Goal: Task Accomplishment & Management: Manage account settings

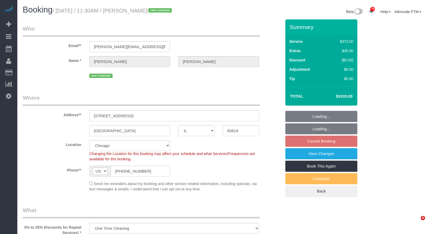
select select "IL"
select select "number:1"
select select "number:58"
select select "number:138"
select select "number:104"
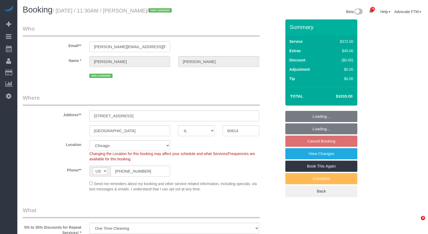
select select "514"
select select "6"
select select "1"
select select "10"
select select "IL"
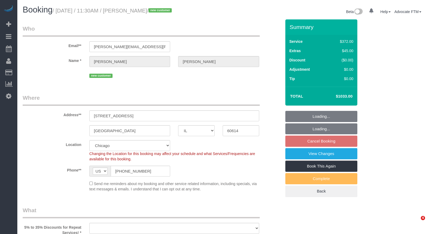
select select "number:1"
select select "number:58"
select select "number:138"
select select "number:104"
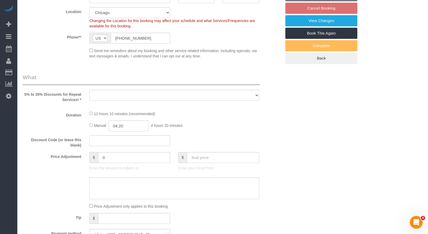
select select "514"
select select "6"
select select "1"
select select "10"
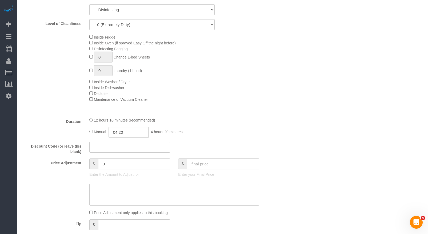
select select "object:1239"
select select "6"
select select "1"
select select "10"
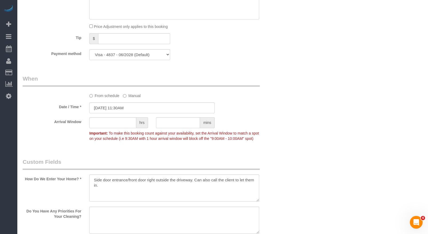
select select "object:1488"
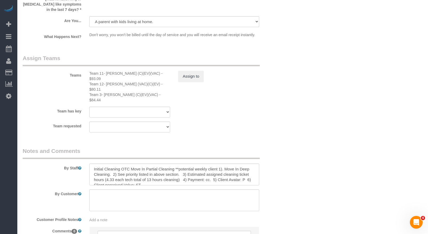
scroll to position [1026, 0]
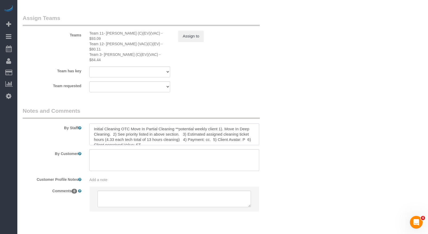
click at [225, 124] on textarea at bounding box center [174, 135] width 170 height 22
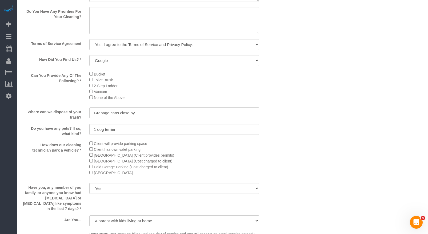
scroll to position [706, 0]
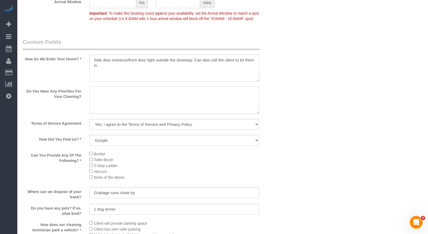
click at [173, 107] on textarea at bounding box center [174, 100] width 170 height 27
paste textarea "Corine is moving in chicago from out of state On august 26th. They just bought …"
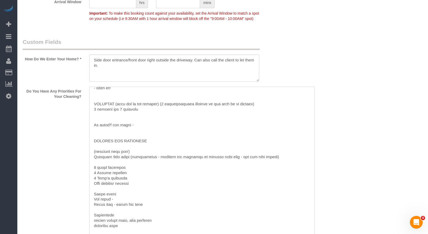
drag, startPoint x: 257, startPoint y: 116, endPoint x: 301, endPoint y: 227, distance: 119.2
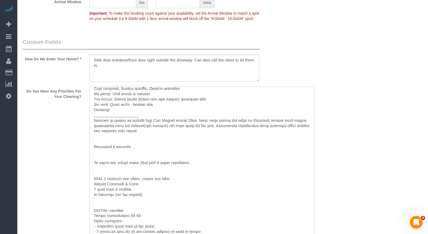
scroll to position [0, 0]
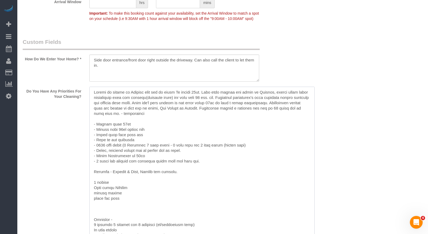
click at [200, 123] on textarea at bounding box center [201, 162] width 225 height 150
drag, startPoint x: 189, startPoint y: 120, endPoint x: 147, endPoint y: 120, distance: 41.6
click at [147, 120] on textarea at bounding box center [201, 162] width 225 height 150
click at [278, 114] on textarea at bounding box center [201, 162] width 225 height 150
click at [272, 115] on textarea at bounding box center [201, 162] width 225 height 150
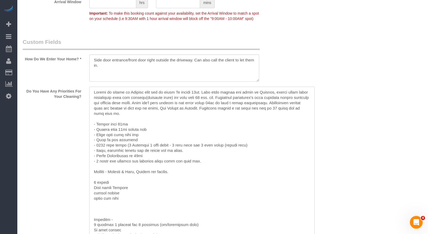
drag, startPoint x: 239, startPoint y: 114, endPoint x: 238, endPoint y: 123, distance: 8.9
click at [239, 115] on textarea at bounding box center [201, 162] width 225 height 150
click at [193, 125] on textarea at bounding box center [201, 162] width 225 height 150
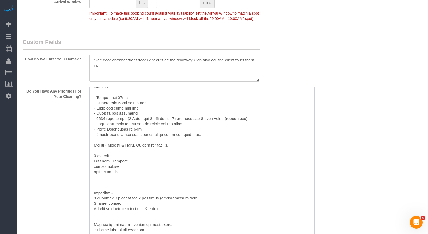
scroll to position [23, 0]
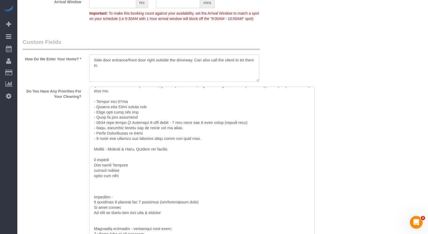
drag, startPoint x: 106, startPoint y: 128, endPoint x: 237, endPoint y: 139, distance: 131.8
click at [230, 138] on textarea at bounding box center [201, 162] width 225 height 150
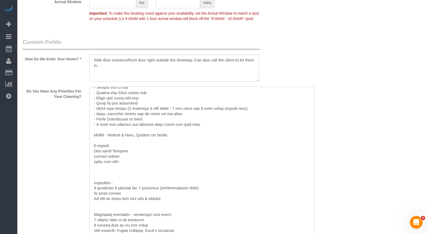
scroll to position [0, 0]
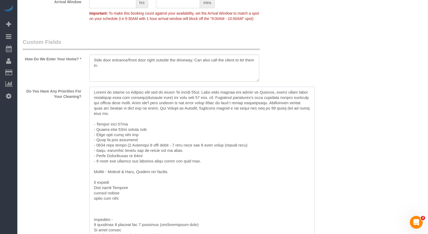
drag, startPoint x: 155, startPoint y: 158, endPoint x: 82, endPoint y: 98, distance: 94.2
click at [82, 98] on div "Do You Have Any Priorities For Your Cleaning?" at bounding box center [152, 162] width 266 height 151
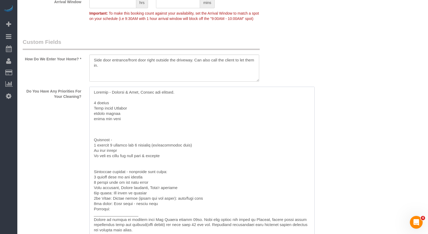
click at [92, 107] on textarea at bounding box center [201, 162] width 225 height 150
click at [132, 119] on textarea at bounding box center [201, 162] width 225 height 150
click at [132, 122] on textarea at bounding box center [201, 162] width 225 height 150
click at [118, 107] on textarea at bounding box center [201, 162] width 225 height 150
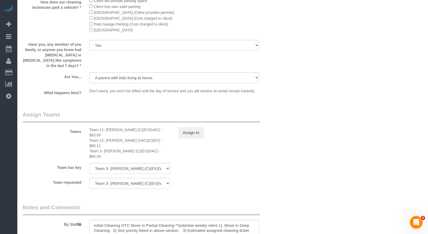
scroll to position [1133, 0]
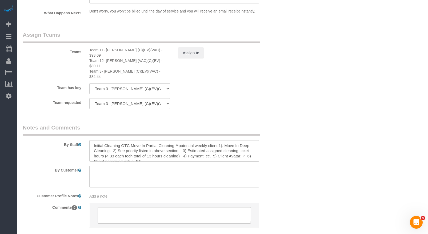
type textarea "Primary - Kitchen & Bath, Floors are covered. 4 floors Main floor Kitchen insid…"
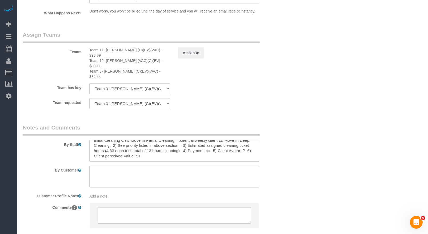
click at [230, 141] on textarea at bounding box center [174, 151] width 170 height 22
paste textarea "Corine is moving in Chicago from out of state On august 26th. They just bought …"
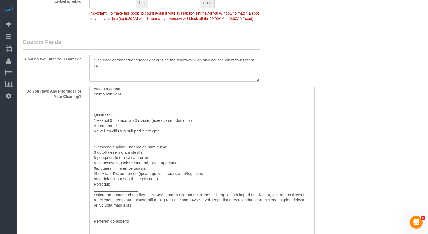
scroll to position [0, 0]
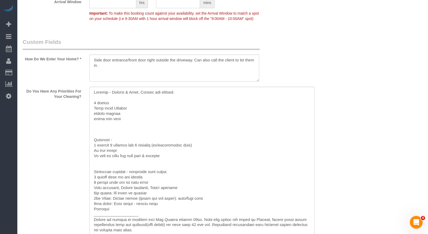
type textarea "Initial Cleaning OTC Move In Partial Cleaning **potential weekly client 1). Mov…"
click at [138, 108] on textarea at bounding box center [201, 162] width 225 height 150
click at [110, 114] on textarea at bounding box center [201, 162] width 225 height 150
click at [143, 115] on textarea at bounding box center [201, 162] width 225 height 150
click at [126, 135] on textarea at bounding box center [201, 162] width 225 height 150
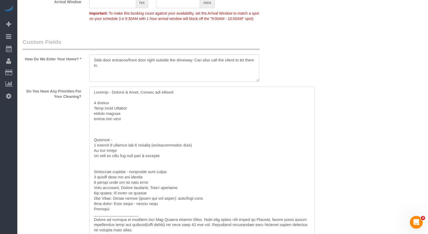
click at [111, 106] on textarea at bounding box center [201, 162] width 225 height 150
drag, startPoint x: 112, startPoint y: 106, endPoint x: 82, endPoint y: 106, distance: 29.8
click at [82, 106] on div "Do You Have Any Priorities For Your Cleaning?" at bounding box center [152, 162] width 266 height 151
click at [93, 99] on textarea at bounding box center [201, 162] width 225 height 150
paste textarea "4 floors"
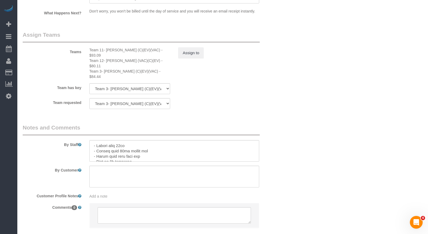
scroll to position [90, 0]
type textarea "4 floors house. Primary - Kitchen & Bath, Floors are covered. Main floor Kitche…"
click at [182, 140] on textarea at bounding box center [174, 151] width 170 height 22
click at [199, 140] on textarea at bounding box center [174, 151] width 170 height 22
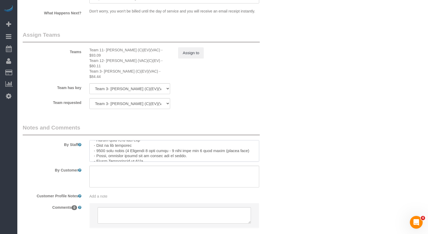
click at [230, 140] on textarea at bounding box center [174, 151] width 170 height 22
click at [192, 140] on textarea at bounding box center [174, 151] width 170 height 22
click at [161, 140] on textarea at bounding box center [174, 151] width 170 height 22
click at [211, 140] on textarea at bounding box center [174, 151] width 170 height 22
drag, startPoint x: 247, startPoint y: 135, endPoint x: 86, endPoint y: 134, distance: 161.7
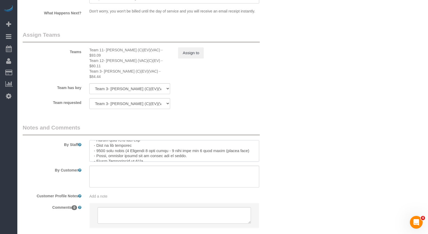
click at [86, 140] on div at bounding box center [174, 151] width 178 height 22
click at [107, 140] on textarea at bounding box center [174, 151] width 170 height 22
click at [163, 145] on textarea at bounding box center [174, 151] width 170 height 22
drag, startPoint x: 195, startPoint y: 136, endPoint x: 91, endPoint y: 131, distance: 103.8
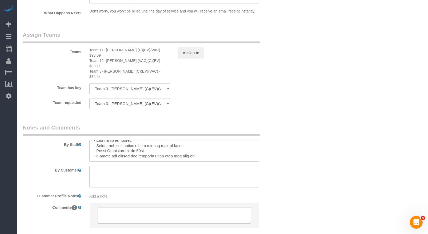
click at [91, 140] on textarea at bounding box center [174, 151] width 170 height 22
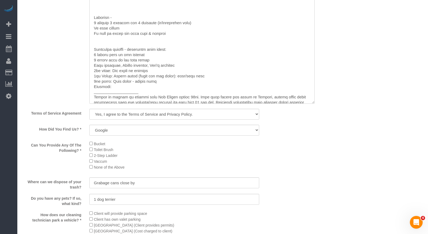
scroll to position [760, 0]
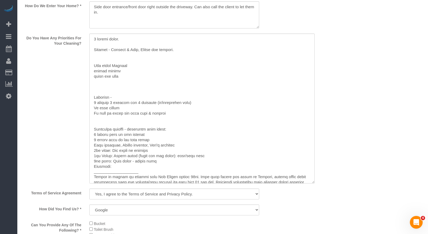
type textarea "Initial Cleaning OTC Move In Partial Cleaning **potential weekly client 1). Mov…"
click at [145, 44] on textarea at bounding box center [201, 109] width 225 height 150
paste textarea "- 7000 sqft house (6 Bedrooms 6 full baths - 2 bath tubs and 4 half baths (powd…"
click at [197, 44] on textarea at bounding box center [201, 109] width 225 height 150
drag, startPoint x: 213, startPoint y: 45, endPoint x: 214, endPoint y: 54, distance: 8.3
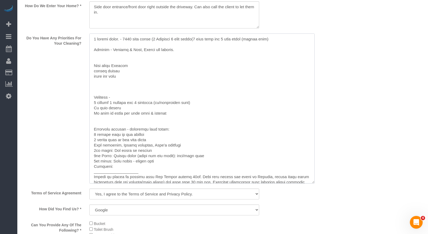
click at [213, 45] on textarea at bounding box center [201, 109] width 225 height 150
click at [214, 44] on textarea at bounding box center [201, 109] width 225 height 150
click at [283, 45] on textarea at bounding box center [201, 109] width 225 height 150
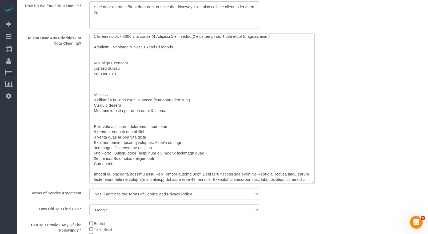
scroll to position [5, 0]
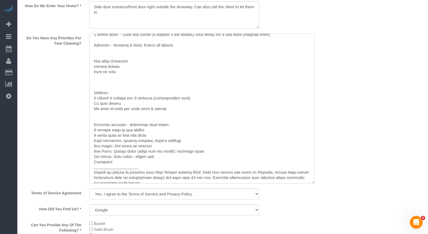
drag, startPoint x: 109, startPoint y: 87, endPoint x: 115, endPoint y: 90, distance: 6.7
click at [115, 90] on textarea at bounding box center [201, 109] width 225 height 150
click at [128, 60] on textarea at bounding box center [201, 109] width 225 height 150
click at [116, 84] on textarea at bounding box center [201, 109] width 225 height 150
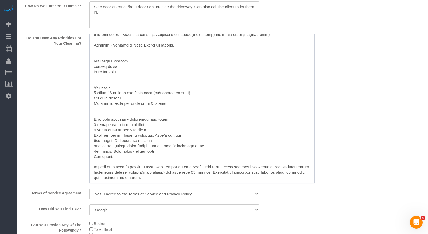
click at [111, 84] on textarea at bounding box center [201, 109] width 225 height 150
click at [141, 69] on textarea at bounding box center [201, 109] width 225 height 150
click at [119, 71] on textarea at bounding box center [201, 109] width 225 height 150
drag, startPoint x: 125, startPoint y: 78, endPoint x: 126, endPoint y: 83, distance: 5.1
click at [125, 79] on textarea at bounding box center [201, 109] width 225 height 150
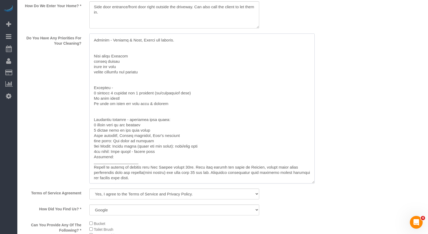
scroll to position [28, 0]
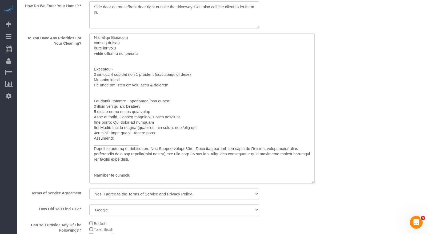
click at [135, 99] on textarea at bounding box center [201, 109] width 225 height 150
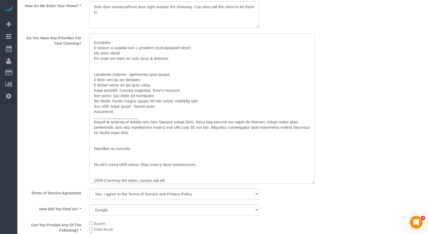
drag, startPoint x: 92, startPoint y: 129, endPoint x: 207, endPoint y: 140, distance: 115.4
click at [207, 140] on textarea at bounding box center [201, 109] width 225 height 150
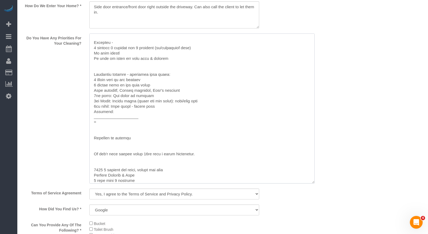
click at [153, 126] on textarea at bounding box center [201, 109] width 225 height 150
click at [136, 143] on textarea at bounding box center [201, 109] width 225 height 150
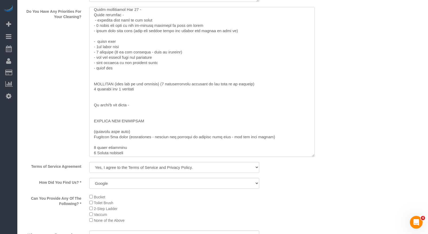
scroll to position [218, 0]
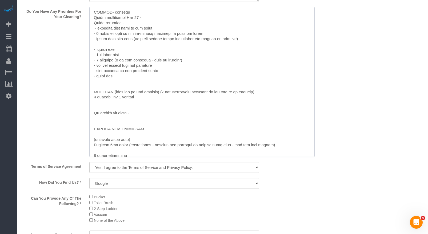
click at [139, 109] on textarea at bounding box center [201, 82] width 225 height 150
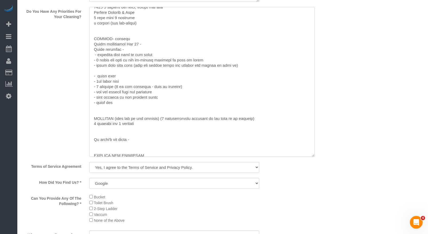
drag, startPoint x: 162, startPoint y: 124, endPoint x: 264, endPoint y: 122, distance: 101.8
click at [264, 122] on textarea at bounding box center [201, 82] width 225 height 150
click at [185, 130] on textarea at bounding box center [201, 82] width 225 height 150
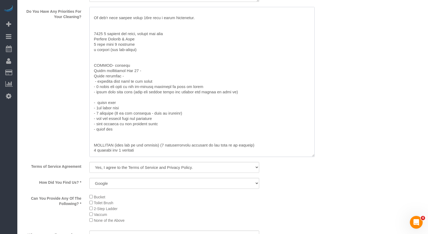
drag, startPoint x: 148, startPoint y: 156, endPoint x: 89, endPoint y: 149, distance: 60.2
click at [89, 149] on div at bounding box center [174, 82] width 178 height 151
click at [202, 145] on textarea at bounding box center [201, 82] width 225 height 150
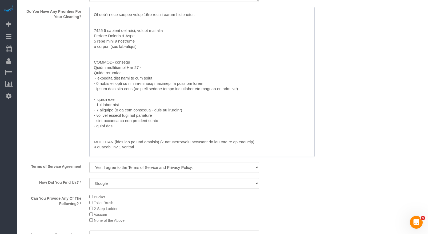
drag, startPoint x: 147, startPoint y: 160, endPoint x: 84, endPoint y: 138, distance: 66.7
click at [84, 138] on div "Do You Have Any Priorities For Your Cleaning?" at bounding box center [152, 82] width 266 height 151
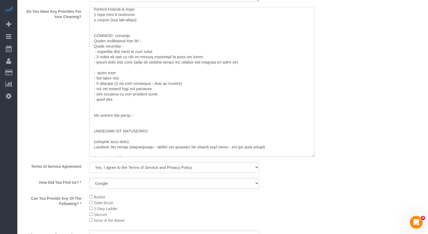
drag, startPoint x: 129, startPoint y: 118, endPoint x: 157, endPoint y: 123, distance: 28.7
click at [157, 123] on textarea at bounding box center [201, 82] width 225 height 150
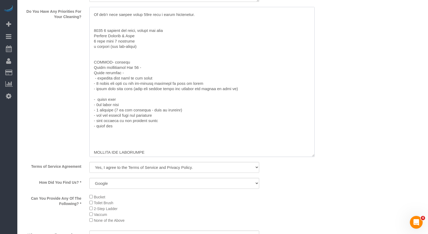
scroll to position [221, 0]
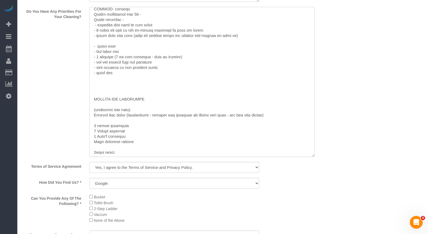
click at [100, 120] on textarea at bounding box center [201, 82] width 225 height 150
click at [154, 134] on textarea at bounding box center [201, 82] width 225 height 150
click at [136, 120] on textarea at bounding box center [201, 82] width 225 height 150
click at [138, 120] on textarea at bounding box center [201, 82] width 225 height 150
click at [145, 120] on textarea at bounding box center [201, 82] width 225 height 150
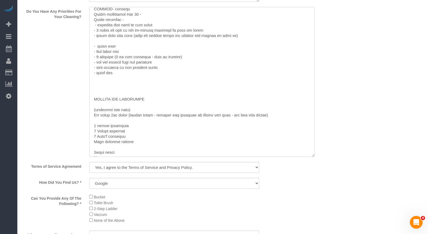
click at [145, 121] on textarea at bounding box center [201, 82] width 225 height 150
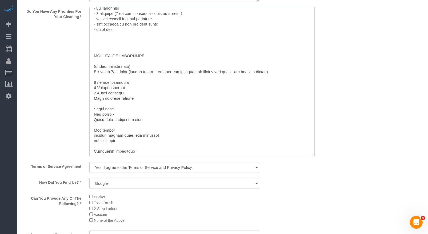
scroll to position [840, 0]
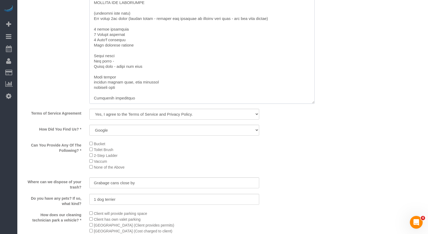
drag, startPoint x: 101, startPoint y: 94, endPoint x: 183, endPoint y: 87, distance: 81.8
click at [204, 86] on textarea at bounding box center [201, 29] width 225 height 150
drag, startPoint x: 98, startPoint y: 92, endPoint x: 183, endPoint y: 85, distance: 85.5
click at [201, 83] on textarea at bounding box center [201, 29] width 225 height 150
click at [100, 95] on textarea at bounding box center [201, 29] width 225 height 150
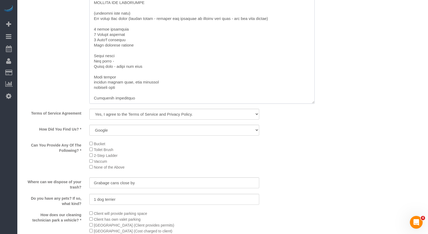
click at [100, 95] on textarea at bounding box center [201, 29] width 225 height 150
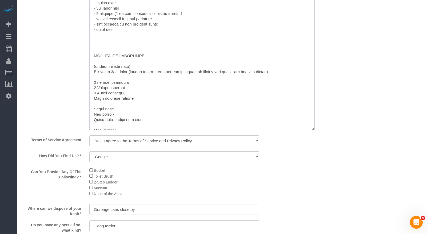
scroll to position [265, 0]
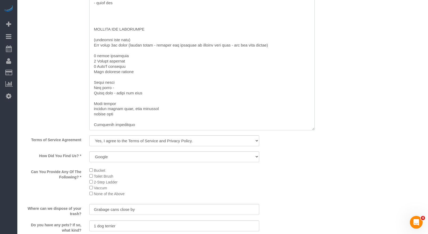
drag, startPoint x: 141, startPoint y: 127, endPoint x: 96, endPoint y: 127, distance: 45.0
click at [96, 127] on textarea at bounding box center [201, 55] width 225 height 150
drag, startPoint x: 147, startPoint y: 127, endPoint x: 152, endPoint y: 128, distance: 4.9
click at [152, 127] on textarea at bounding box center [201, 55] width 225 height 150
click at [148, 130] on textarea at bounding box center [201, 55] width 225 height 150
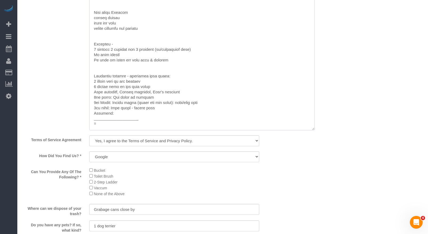
scroll to position [786, 0]
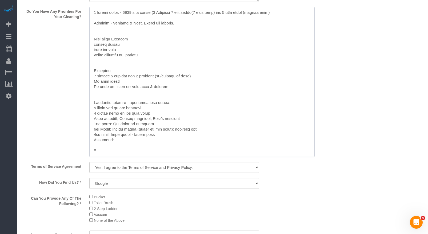
click at [125, 129] on textarea at bounding box center [201, 82] width 225 height 150
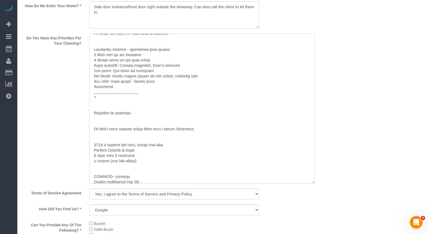
scroll to position [53, 0]
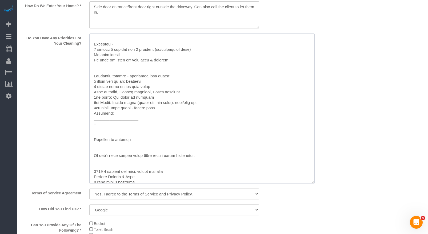
drag, startPoint x: 145, startPoint y: 149, endPoint x: 86, endPoint y: 129, distance: 61.5
click at [86, 129] on div at bounding box center [174, 109] width 178 height 151
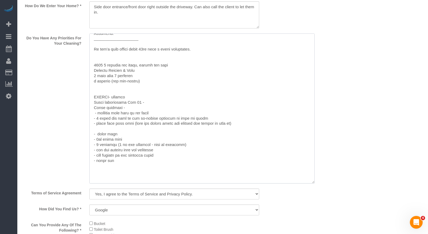
scroll to position [160, 0]
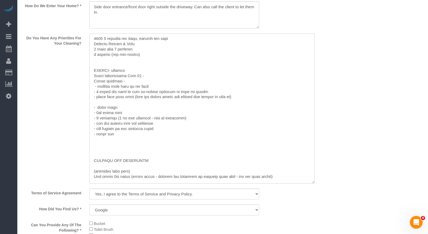
click at [127, 135] on textarea at bounding box center [201, 109] width 225 height 150
click at [116, 139] on textarea at bounding box center [201, 109] width 225 height 150
drag, startPoint x: 131, startPoint y: 141, endPoint x: 87, endPoint y: 112, distance: 52.0
click at [87, 112] on div at bounding box center [174, 109] width 178 height 151
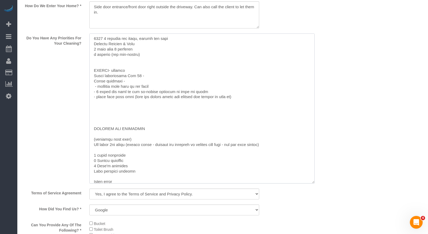
click at [139, 79] on textarea at bounding box center [201, 109] width 225 height 150
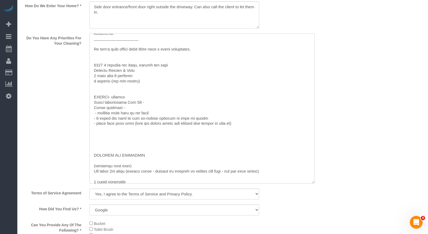
click at [129, 116] on textarea at bounding box center [201, 109] width 225 height 150
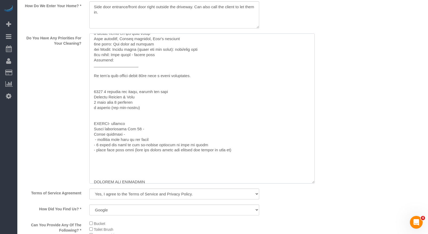
scroll to position [0, 0]
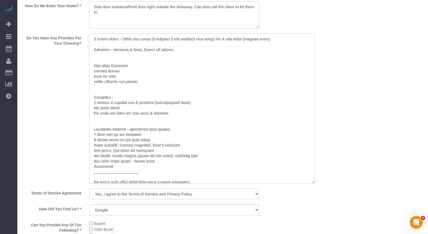
click at [115, 75] on textarea at bounding box center [201, 109] width 225 height 150
click at [170, 60] on textarea at bounding box center [201, 109] width 225 height 150
click at [181, 54] on textarea at bounding box center [201, 109] width 225 height 150
click at [134, 77] on textarea at bounding box center [201, 109] width 225 height 150
click at [114, 66] on textarea at bounding box center [201, 109] width 225 height 150
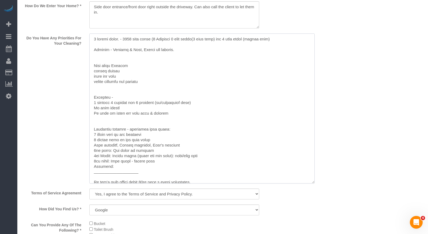
click at [108, 55] on textarea at bounding box center [201, 109] width 225 height 150
click at [224, 68] on textarea at bounding box center [201, 109] width 225 height 150
click at [167, 89] on textarea at bounding box center [201, 109] width 225 height 150
click at [99, 111] on textarea at bounding box center [201, 109] width 225 height 150
click at [138, 115] on textarea at bounding box center [201, 109] width 225 height 150
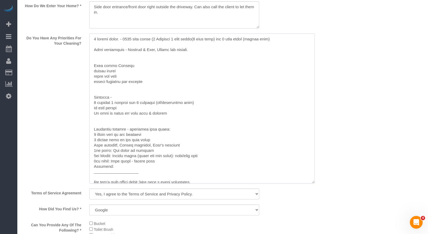
click at [121, 54] on textarea at bounding box center [201, 109] width 225 height 150
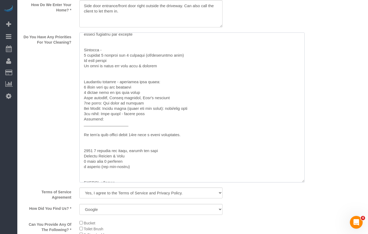
scroll to position [73, 0]
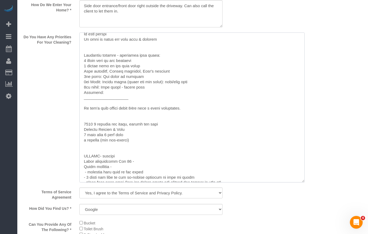
drag, startPoint x: 167, startPoint y: 116, endPoint x: 115, endPoint y: 122, distance: 52.4
click at [115, 122] on textarea at bounding box center [191, 108] width 225 height 150
click at [209, 119] on textarea at bounding box center [191, 108] width 225 height 150
drag, startPoint x: 122, startPoint y: 122, endPoint x: 70, endPoint y: 112, distance: 52.7
click at [70, 112] on div "Do You Have Any Priorities For Your Cleaning?" at bounding box center [132, 108] width 227 height 151
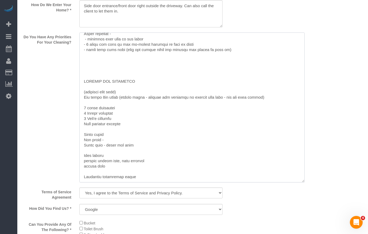
scroll to position [798, 0]
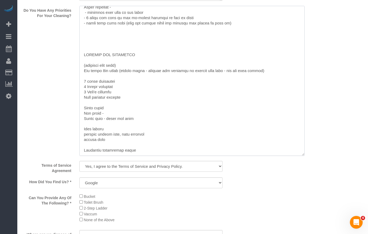
click at [151, 123] on textarea at bounding box center [191, 81] width 225 height 150
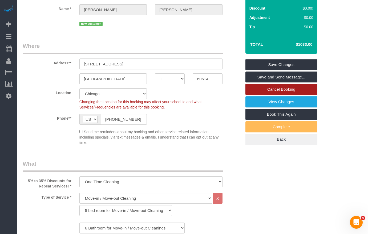
scroll to position [0, 0]
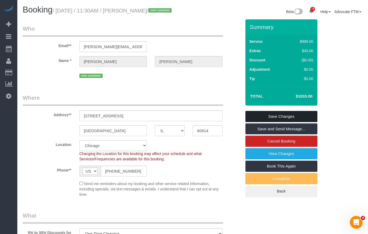
type textarea "4 floors house. - 7000 sqft house (6 Bedrooms 6 full baths(2 bath tubs) and 4 h…"
click at [276, 122] on link "Save Changes" at bounding box center [281, 116] width 72 height 11
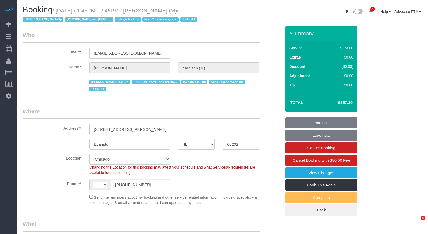
select select "IL"
select select "string:fspay-4e2b6b64-02a2-4e66-95d4-930f2e836791"
select select "number:1"
select select "number:58"
select select "number:139"
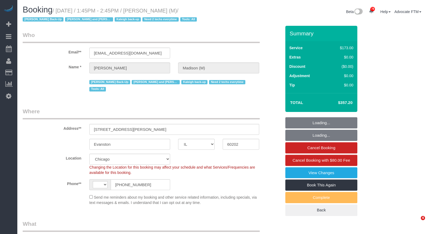
select select "number:105"
select select "object:828"
select select "string:US"
select select "4"
select select "2"
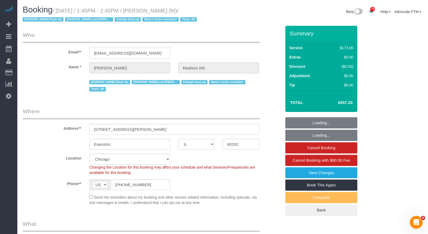
select select "1"
select select "4"
select select "2"
select select "1"
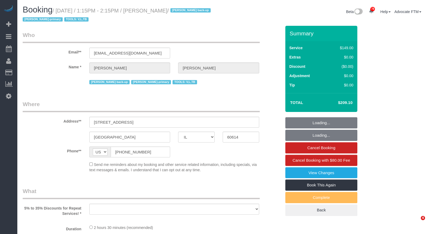
select select "IL"
select select "number:1"
select select "number:66"
select select "number:139"
select select "number:104"
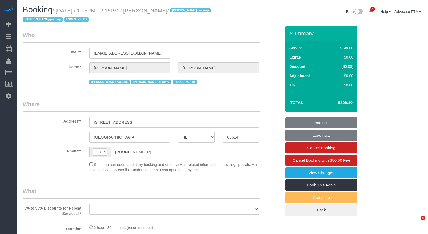
select select "number:98"
select select "number:141"
select select "number:143"
select select "string:fspay-37b88b62-ff14-4a72-a300-7e988234f76d"
select select "3"
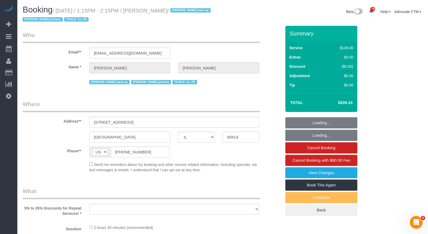
select select "3"
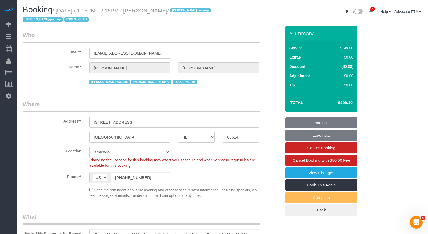
select select "object:1311"
select select "3"
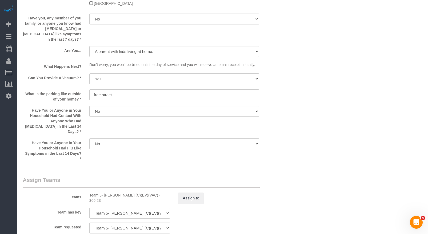
scroll to position [693, 0]
